Goal: Find specific page/section: Find specific page/section

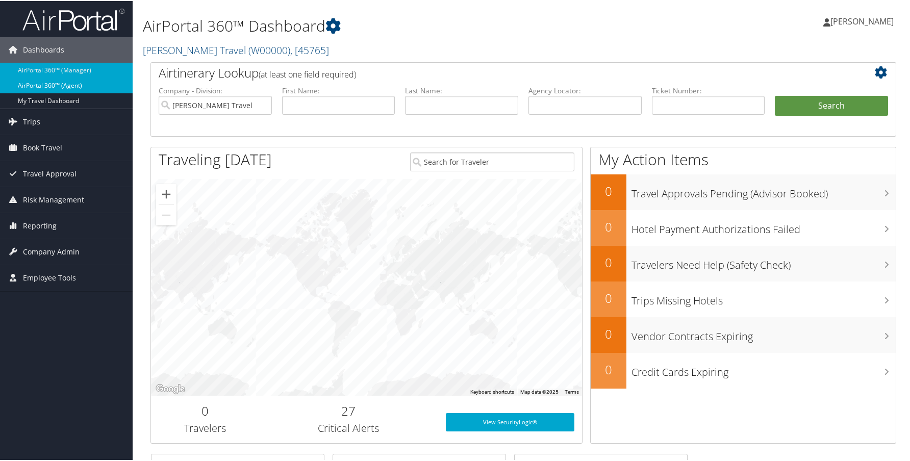
click at [79, 80] on link "AirPortal 360™ (Agent)" at bounding box center [66, 84] width 133 height 15
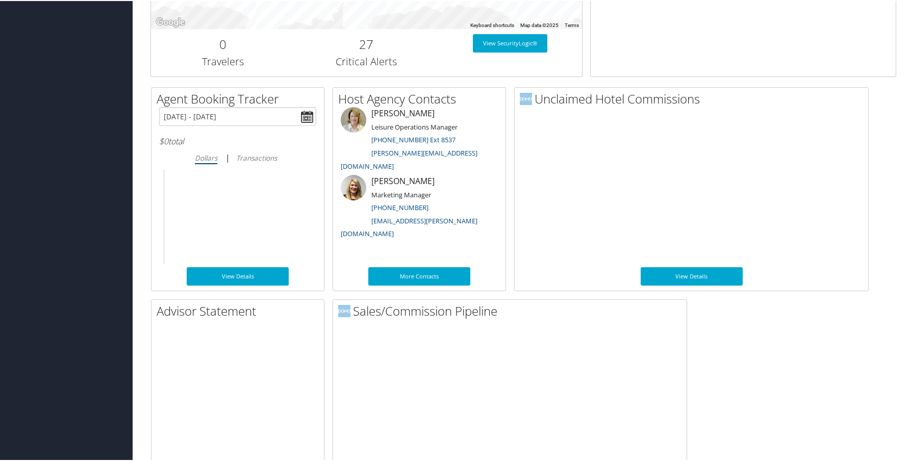
scroll to position [501, 0]
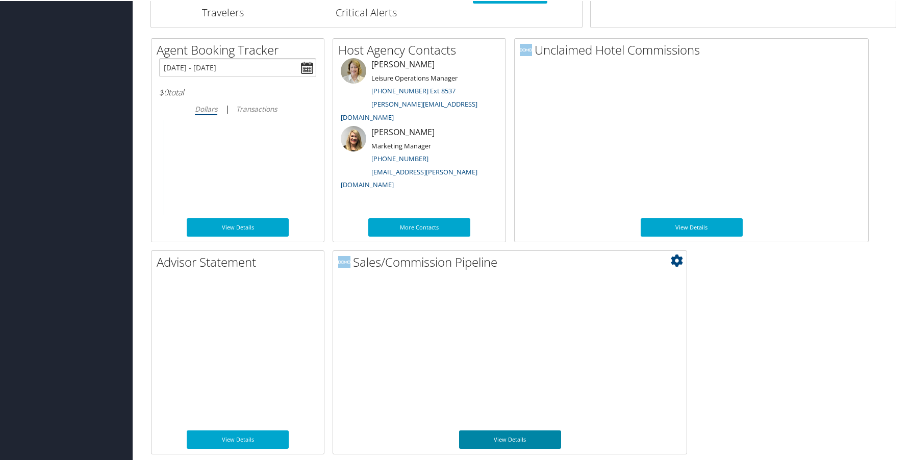
click at [521, 443] on link "View Details" at bounding box center [510, 438] width 102 height 18
